Goal: Task Accomplishment & Management: Manage account settings

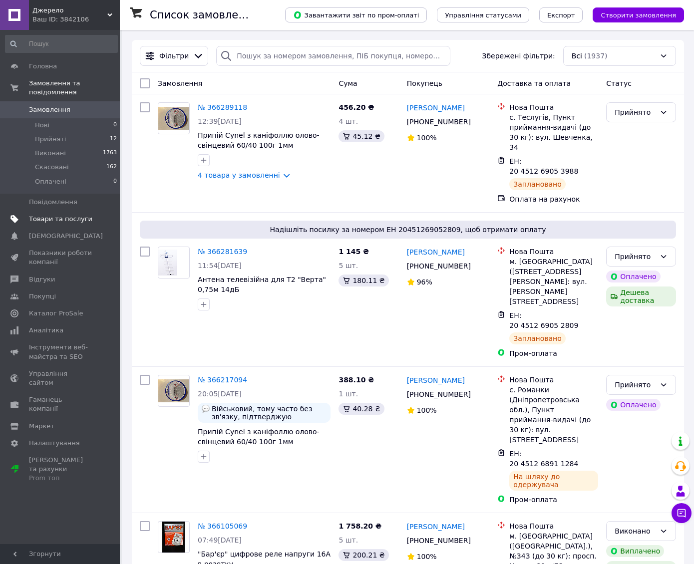
click at [33, 215] on span "Товари та послуги" at bounding box center [60, 219] width 63 height 9
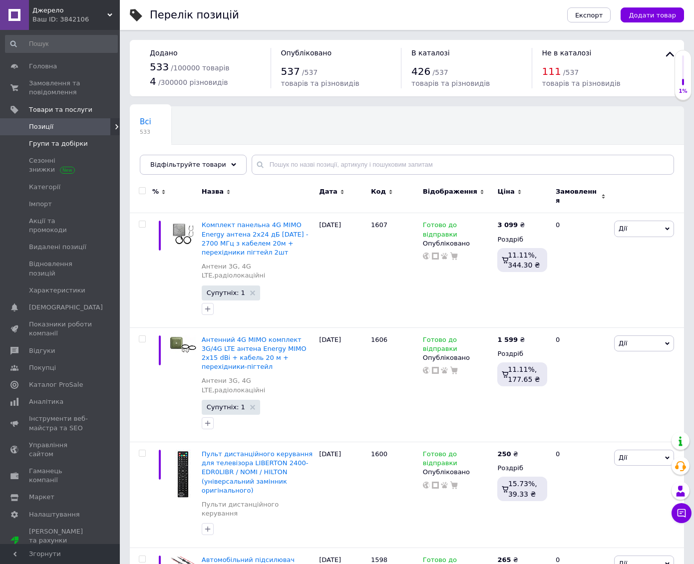
click at [63, 143] on span "Групи та добірки" at bounding box center [58, 143] width 59 height 9
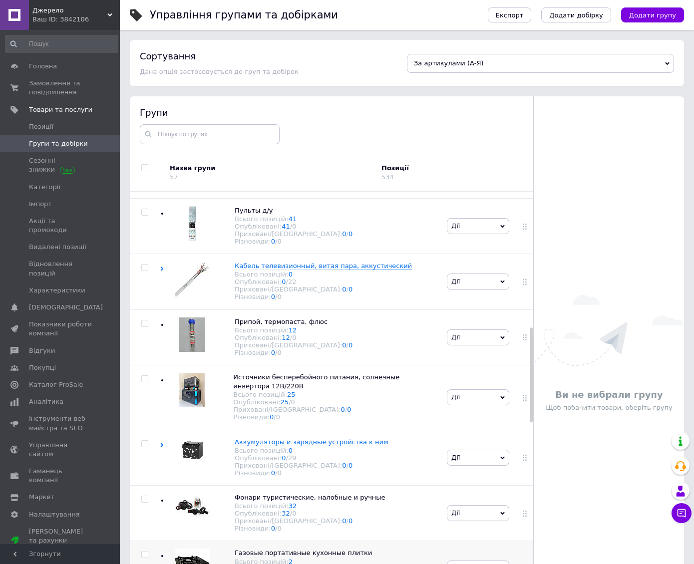
scroll to position [599, 0]
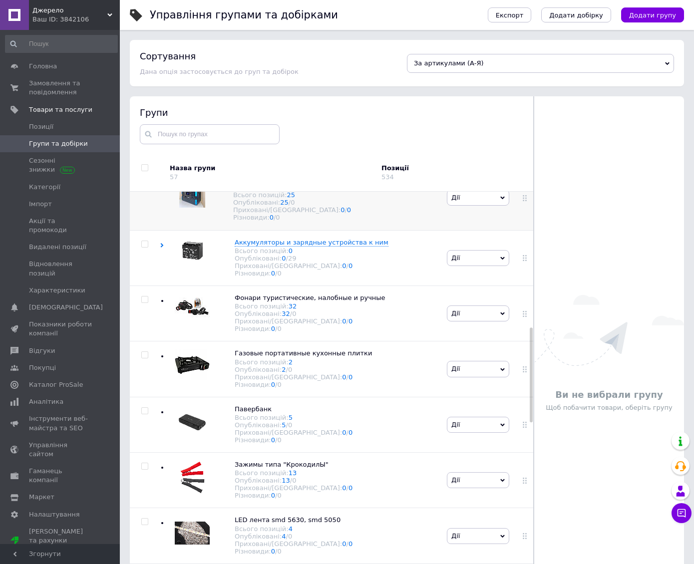
click at [262, 190] on span "Источники бесперебойного питания, солнечные инвертора 12В/220В" at bounding box center [316, 182] width 166 height 16
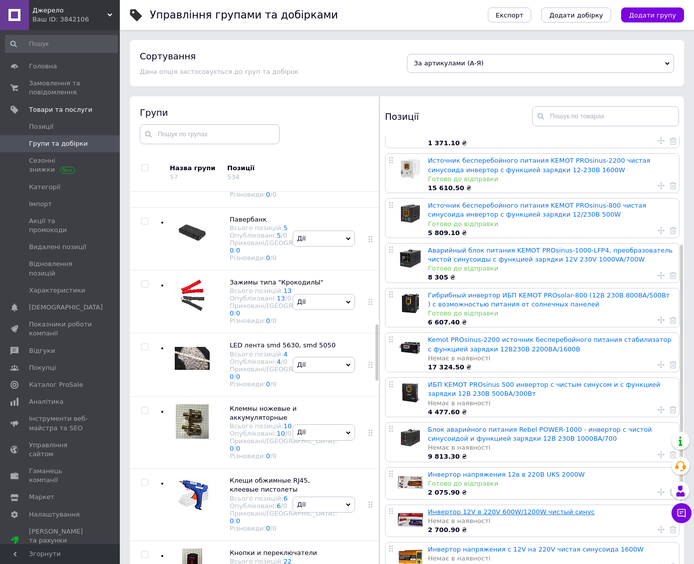
scroll to position [299, 0]
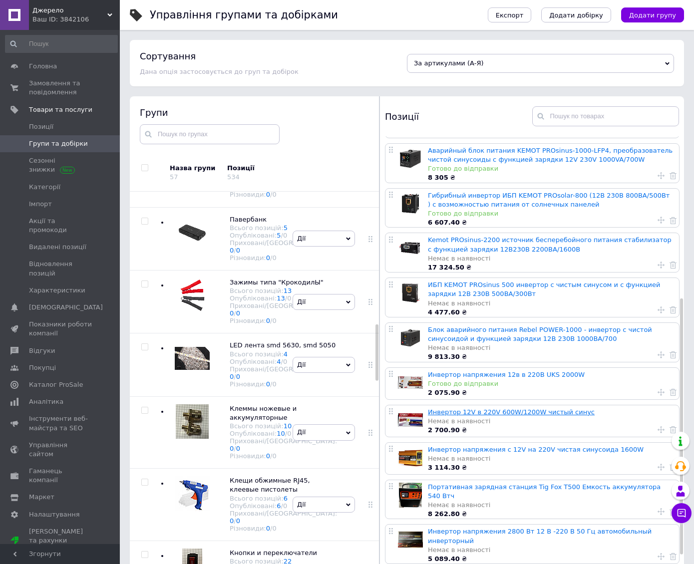
click at [471, 412] on link "Инвертор 12V в 220V 600W/1200W чистый синус" at bounding box center [511, 411] width 167 height 7
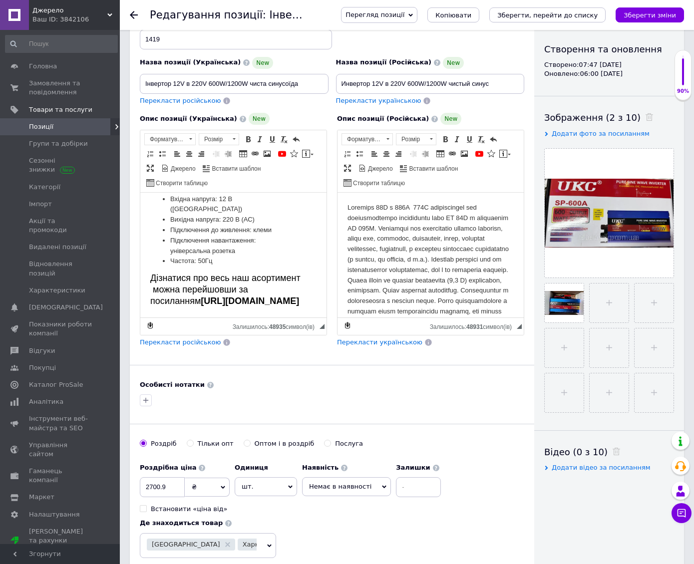
scroll to position [299, 0]
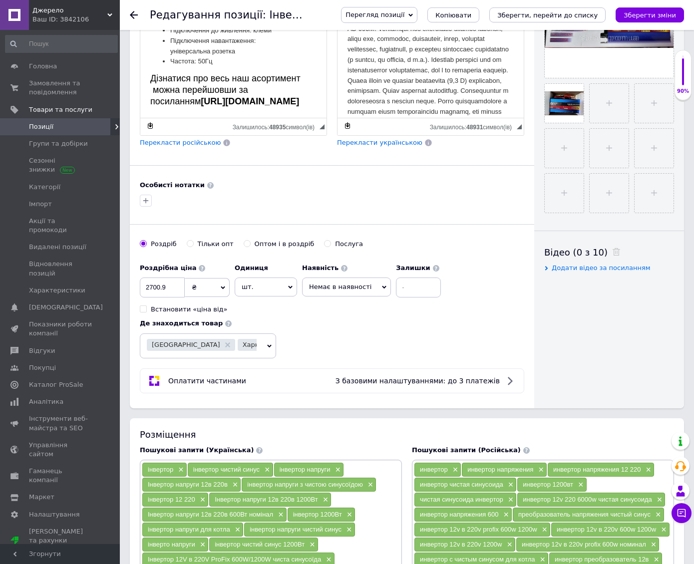
click at [359, 278] on span "Немає в наявності" at bounding box center [346, 286] width 89 height 19
click at [351, 335] on li "Готово до відправки" at bounding box center [346, 336] width 88 height 14
click at [646, 18] on icon "Зберегти зміни" at bounding box center [649, 14] width 52 height 7
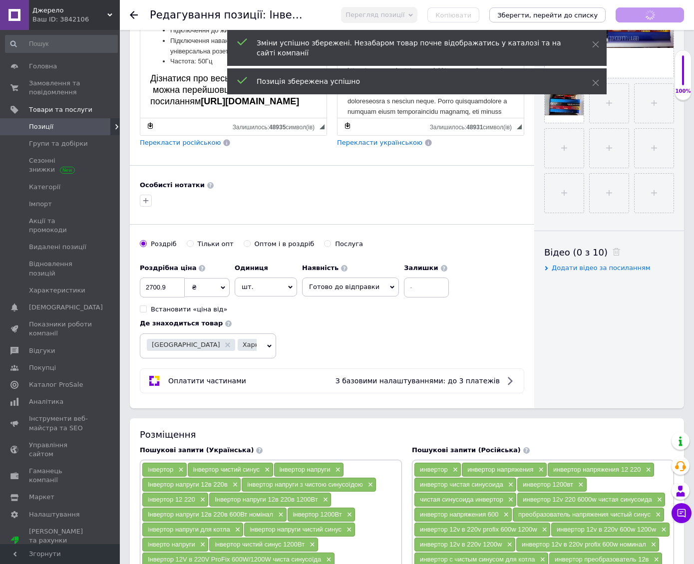
scroll to position [164, 0]
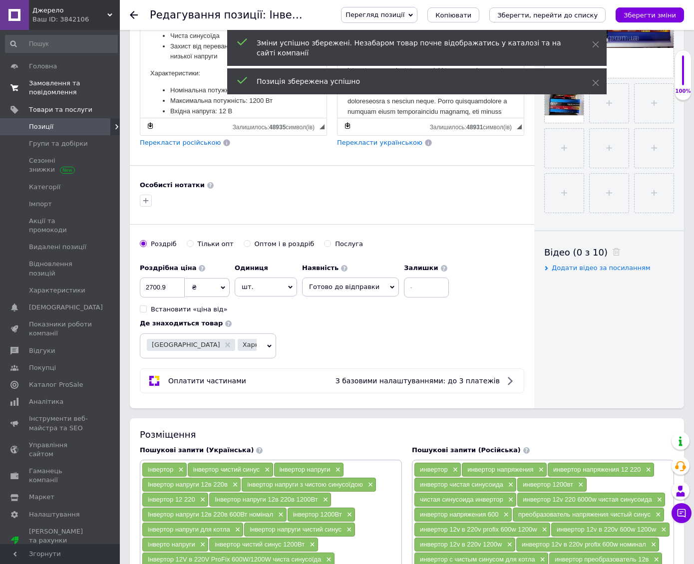
click at [58, 84] on span "Замовлення та повідомлення" at bounding box center [60, 88] width 63 height 18
